Goal: Task Accomplishment & Management: Manage account settings

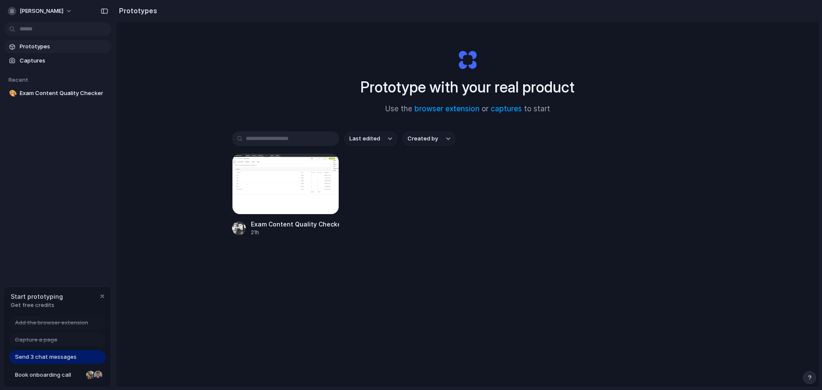
click at [40, 301] on span "Get free credits" at bounding box center [37, 305] width 52 height 9
click at [35, 317] on div "Start prototyping Get free credits Add the browser extension Capture a page Sen…" at bounding box center [57, 336] width 108 height 101
click at [54, 12] on span "[PERSON_NAME]" at bounding box center [42, 11] width 44 height 9
click at [15, 30] on div at bounding box center [12, 30] width 7 height 7
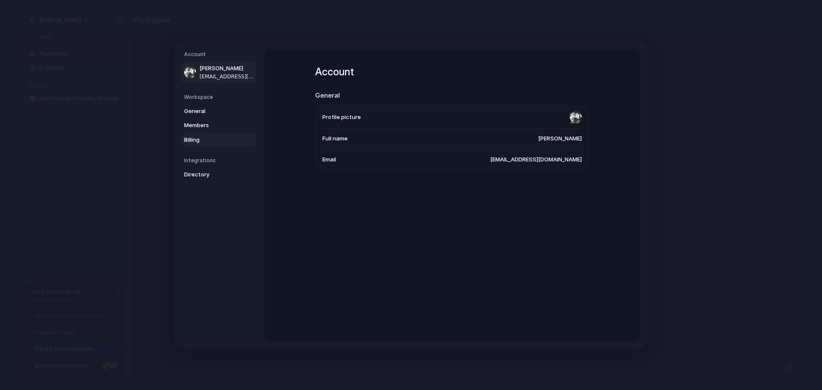
click at [220, 144] on link "Billing" at bounding box center [219, 140] width 75 height 14
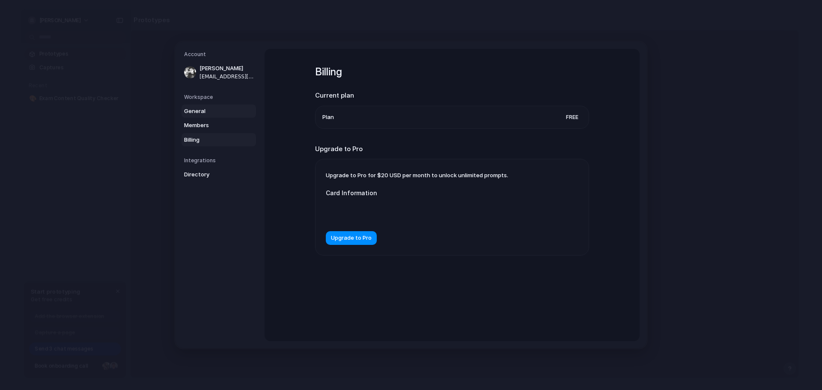
click at [230, 115] on link "General" at bounding box center [219, 111] width 75 height 14
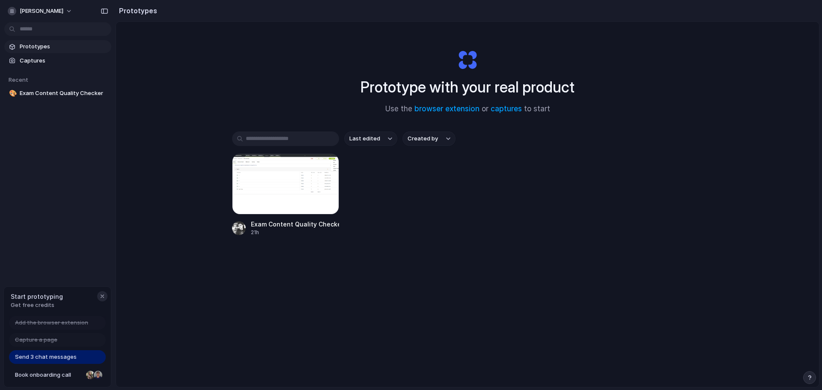
click at [106, 295] on button "button" at bounding box center [102, 296] width 10 height 10
click at [640, 167] on div "Exam Content Quality Checker 21h" at bounding box center [467, 195] width 471 height 83
